Goal: Task Accomplishment & Management: Manage account settings

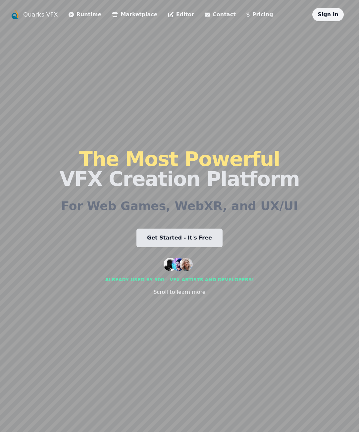
click at [263, 294] on div "The Most Powerful VFX Creation Platform For Web Games, WebXR, and UX/UI Get Sta…" at bounding box center [179, 222] width 240 height 403
click at [332, 18] on div "Sign In" at bounding box center [327, 14] width 31 height 13
click at [333, 15] on link "Sign In" at bounding box center [328, 14] width 21 height 6
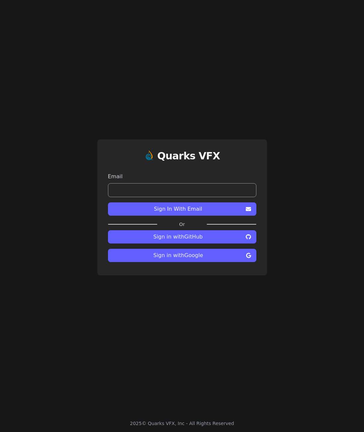
click at [194, 258] on span "Sign in with Google" at bounding box center [178, 255] width 130 height 8
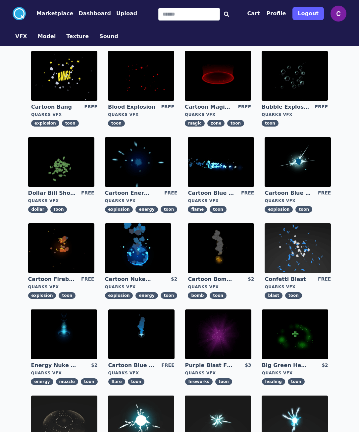
click at [84, 13] on button "Dashboard" at bounding box center [95, 14] width 32 height 8
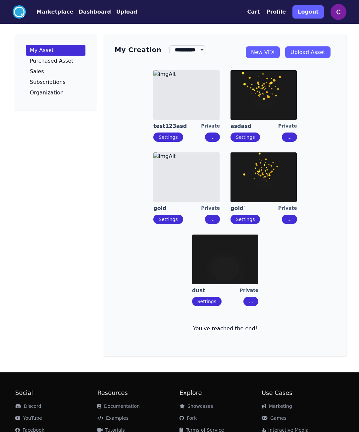
click at [206, 136] on div "Settings ..." at bounding box center [186, 137] width 67 height 9
click at [211, 140] on button "..." at bounding box center [212, 137] width 15 height 9
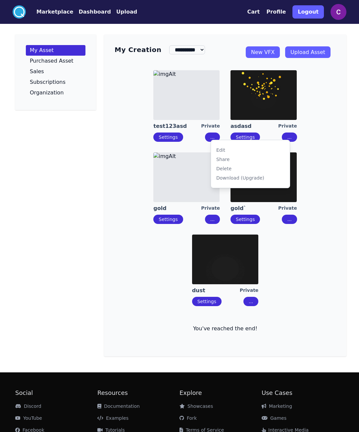
click at [225, 168] on div "Delete" at bounding box center [223, 168] width 15 height 7
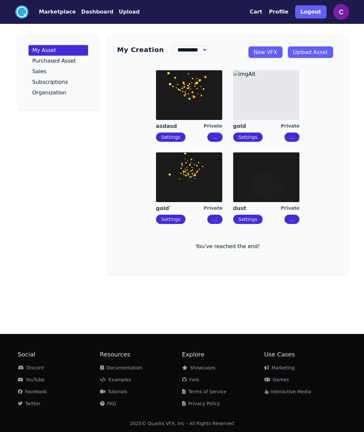
click at [219, 137] on button "..." at bounding box center [214, 137] width 15 height 9
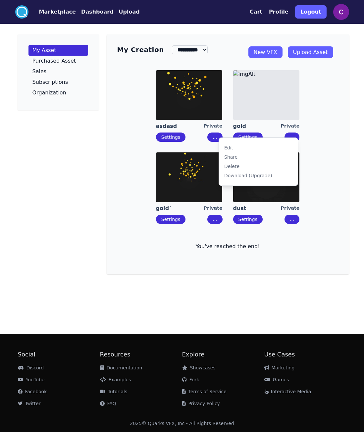
click at [230, 163] on div "Delete" at bounding box center [231, 166] width 15 height 7
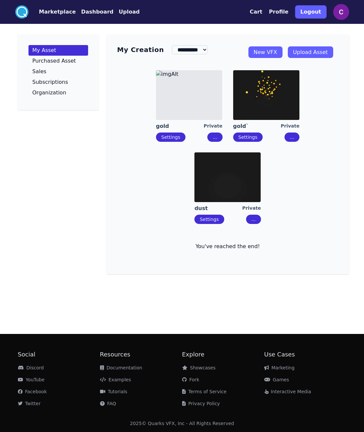
click at [211, 138] on button "..." at bounding box center [214, 137] width 15 height 9
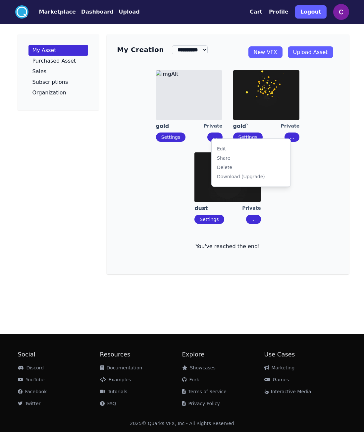
click at [223, 166] on div "Delete" at bounding box center [224, 167] width 15 height 7
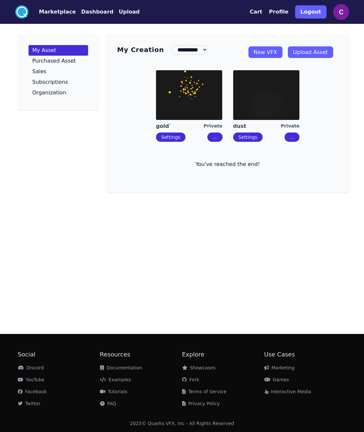
click at [219, 139] on button "..." at bounding box center [214, 137] width 15 height 9
click at [229, 165] on div "Delete" at bounding box center [232, 168] width 15 height 7
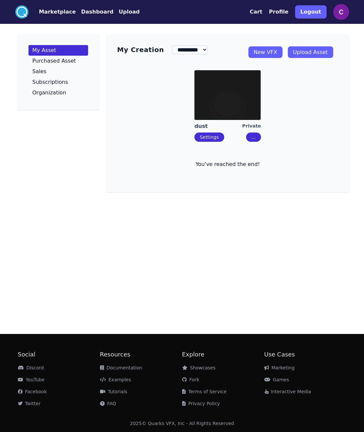
click at [213, 140] on link "Settings" at bounding box center [209, 136] width 19 height 5
click at [255, 137] on button "..." at bounding box center [253, 137] width 15 height 9
click at [272, 166] on div "Delete" at bounding box center [268, 165] width 15 height 7
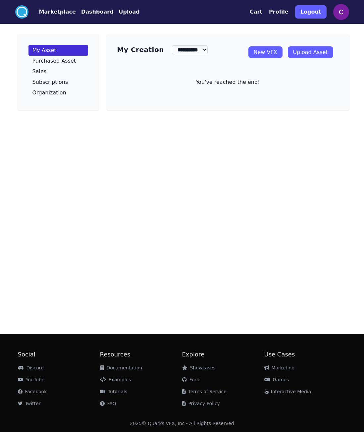
click at [273, 57] on link "New VFX" at bounding box center [265, 52] width 34 height 12
